Goal: Transaction & Acquisition: Purchase product/service

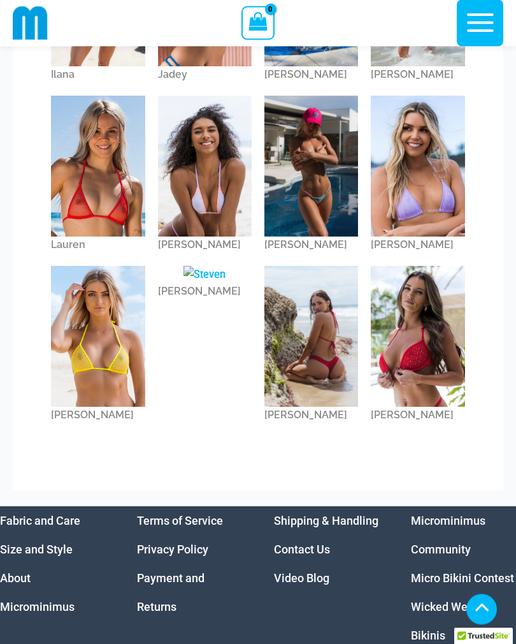
scroll to position [444, 0]
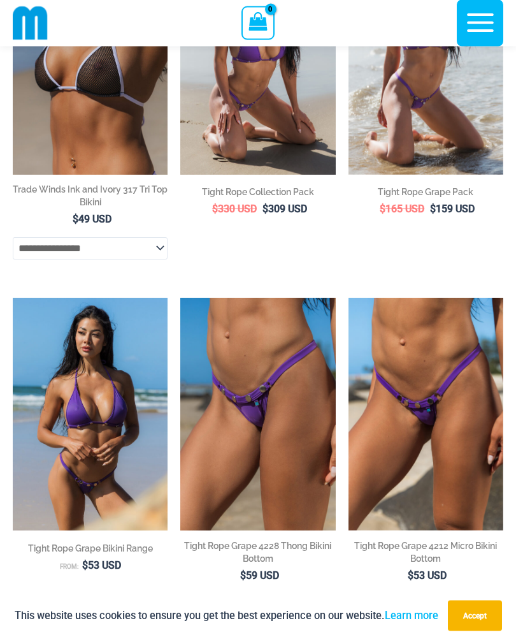
scroll to position [186, 0]
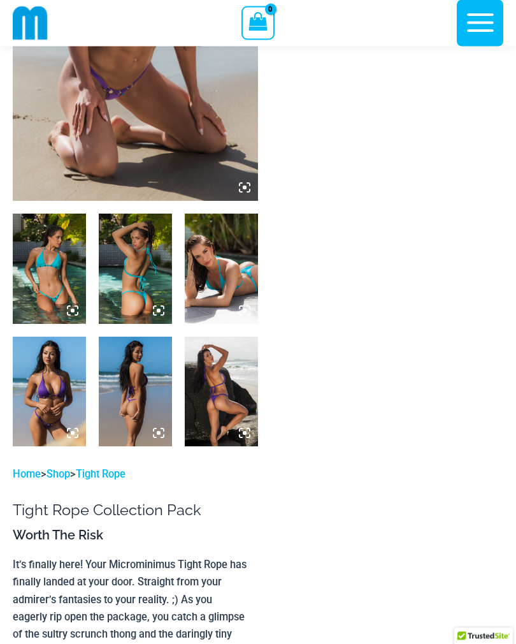
scroll to position [76, 0]
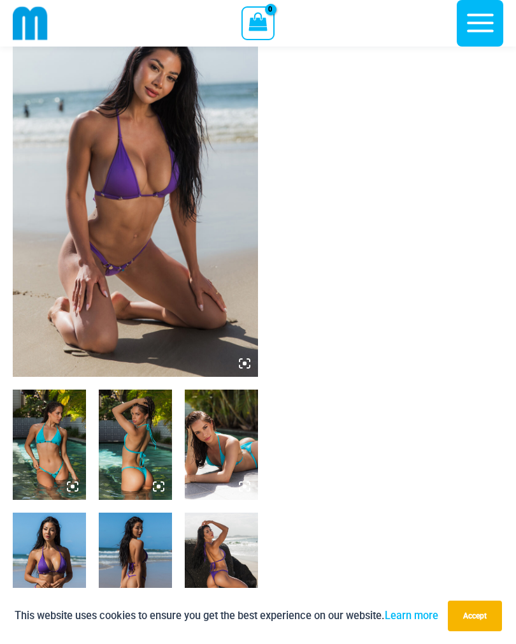
click at [201, 186] on img at bounding box center [135, 193] width 245 height 368
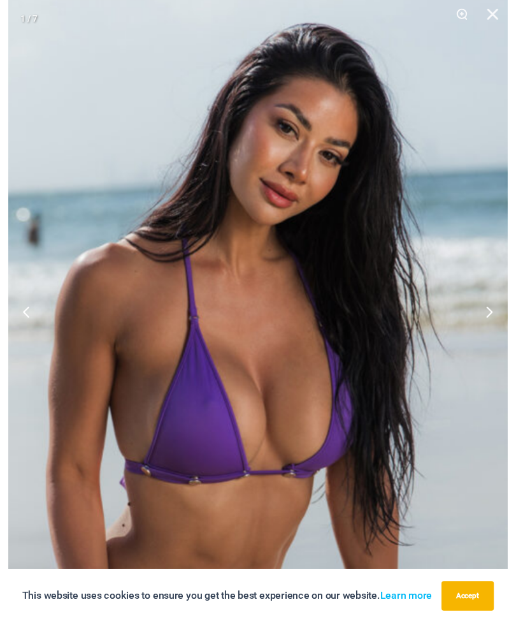
scroll to position [107, 0]
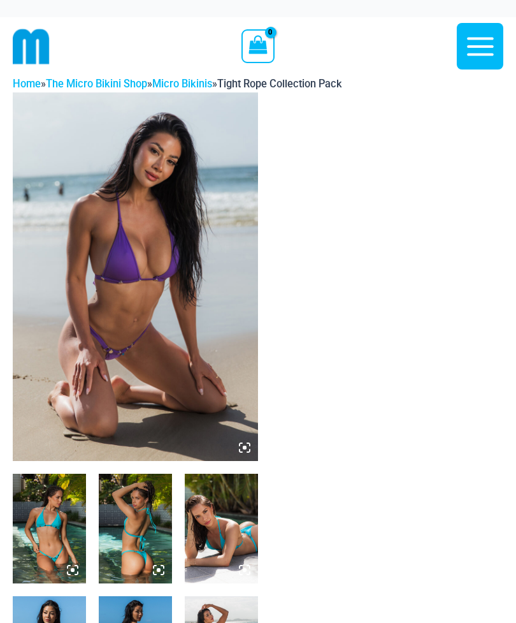
click at [210, 182] on img at bounding box center [135, 276] width 245 height 368
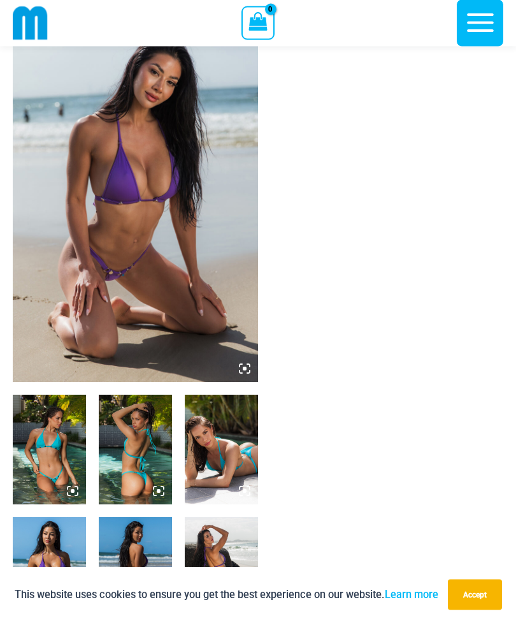
scroll to position [64, 0]
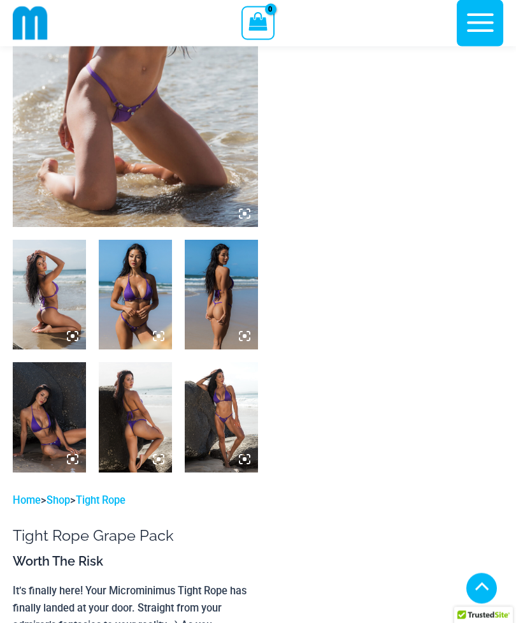
scroll to position [222, 0]
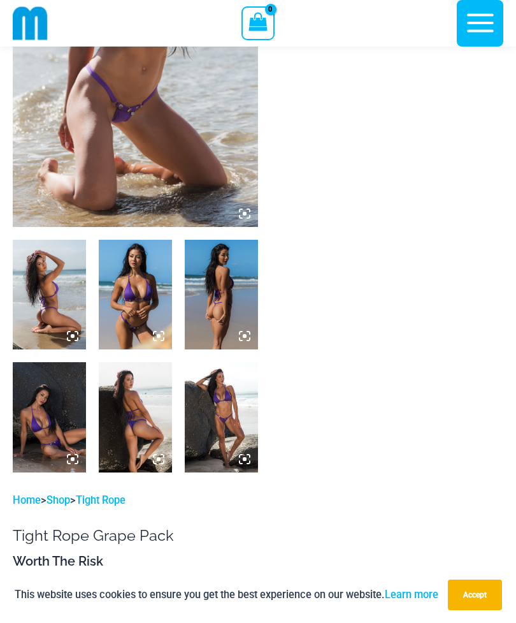
click at [136, 260] on img at bounding box center [135, 295] width 73 height 110
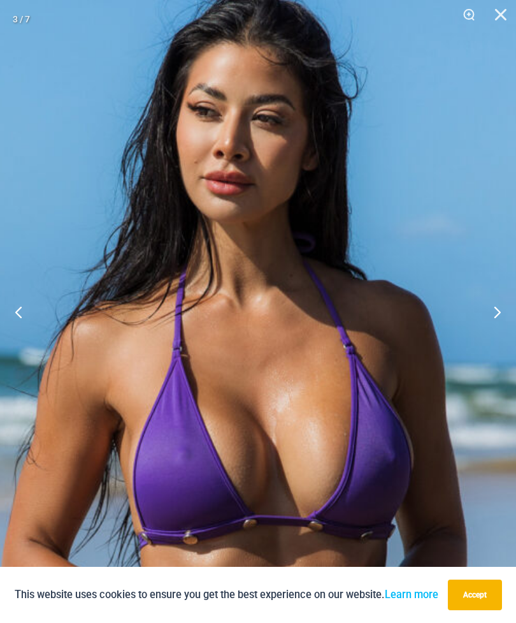
scroll to position [263, 0]
click at [195, 2] on img at bounding box center [244, 480] width 708 height 1061
